Goal: Task Accomplishment & Management: Manage account settings

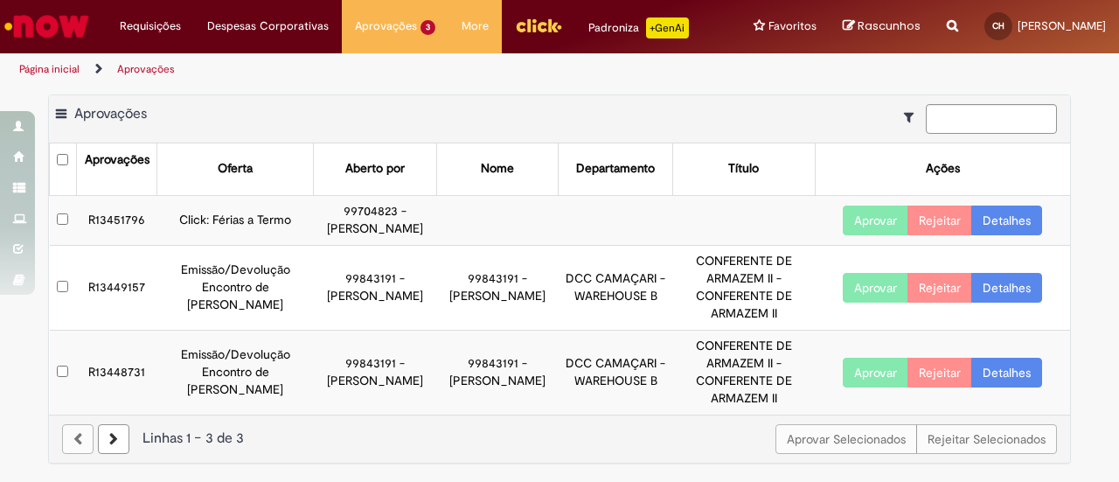
click at [886, 235] on button "Aprovar" at bounding box center [876, 220] width 66 height 30
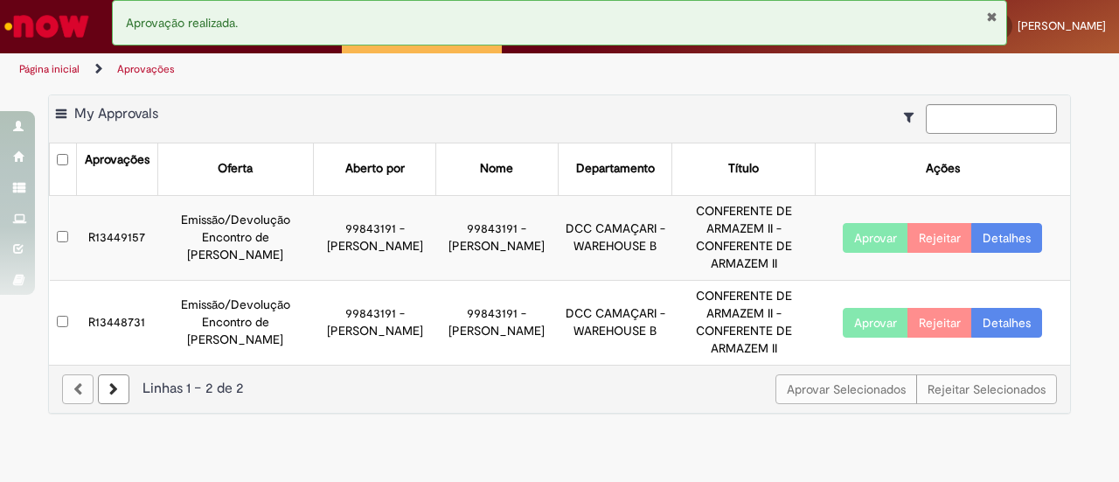
click at [991, 14] on button "Fechar Notificação" at bounding box center [991, 17] width 11 height 14
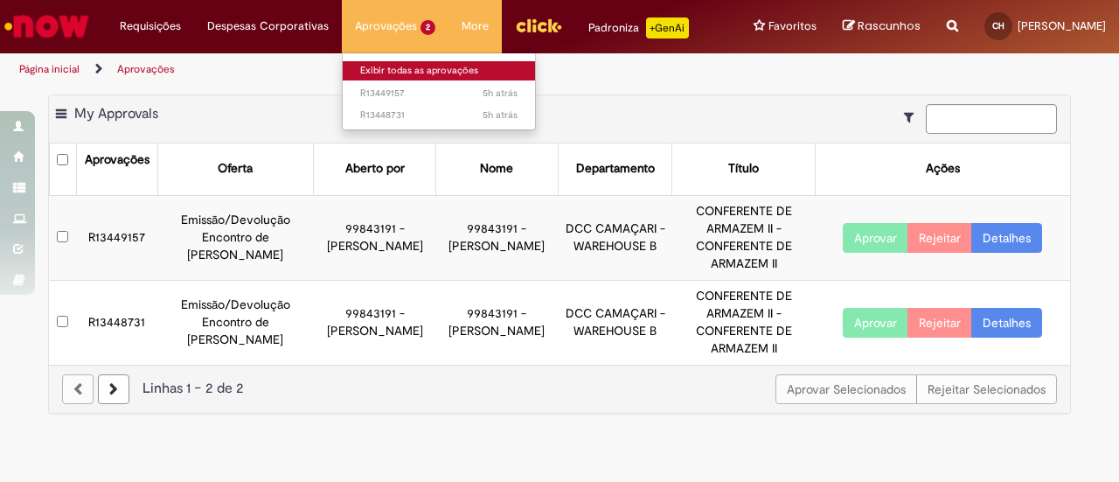
click at [374, 64] on link "Exibir todas as aprovações" at bounding box center [439, 70] width 192 height 19
click at [382, 73] on link "Exibir todas as aprovações" at bounding box center [439, 70] width 192 height 19
click at [412, 70] on link "Exibir todas as aprovações" at bounding box center [439, 70] width 192 height 19
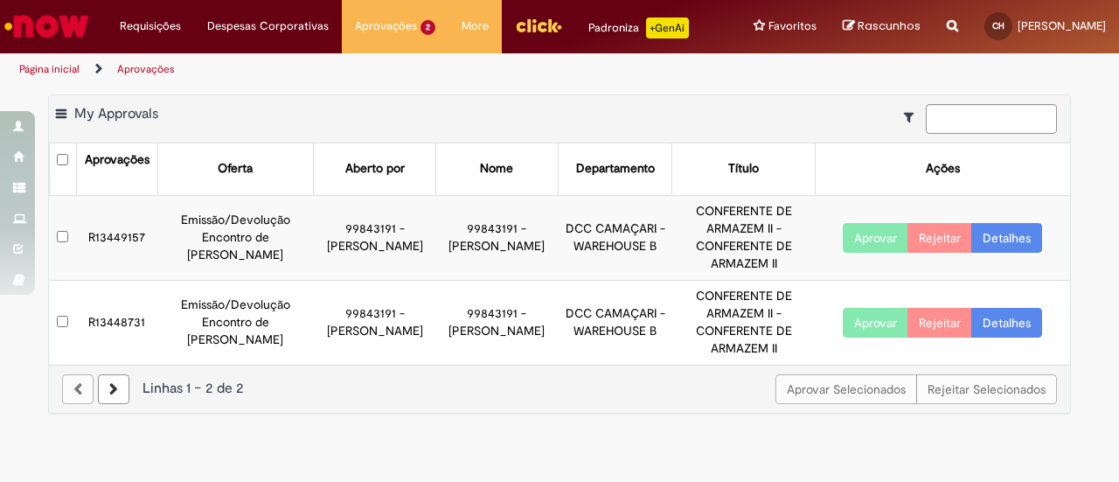
click at [64, 28] on img "Ir para a Homepage" at bounding box center [47, 26] width 90 height 35
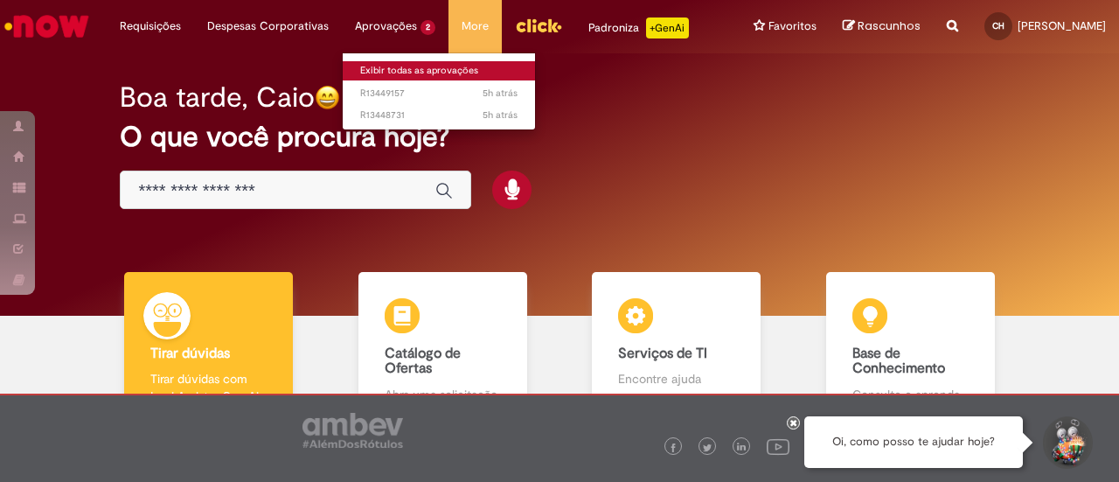
click at [442, 66] on link "Exibir todas as aprovações" at bounding box center [439, 70] width 192 height 19
